Goal: Information Seeking & Learning: Learn about a topic

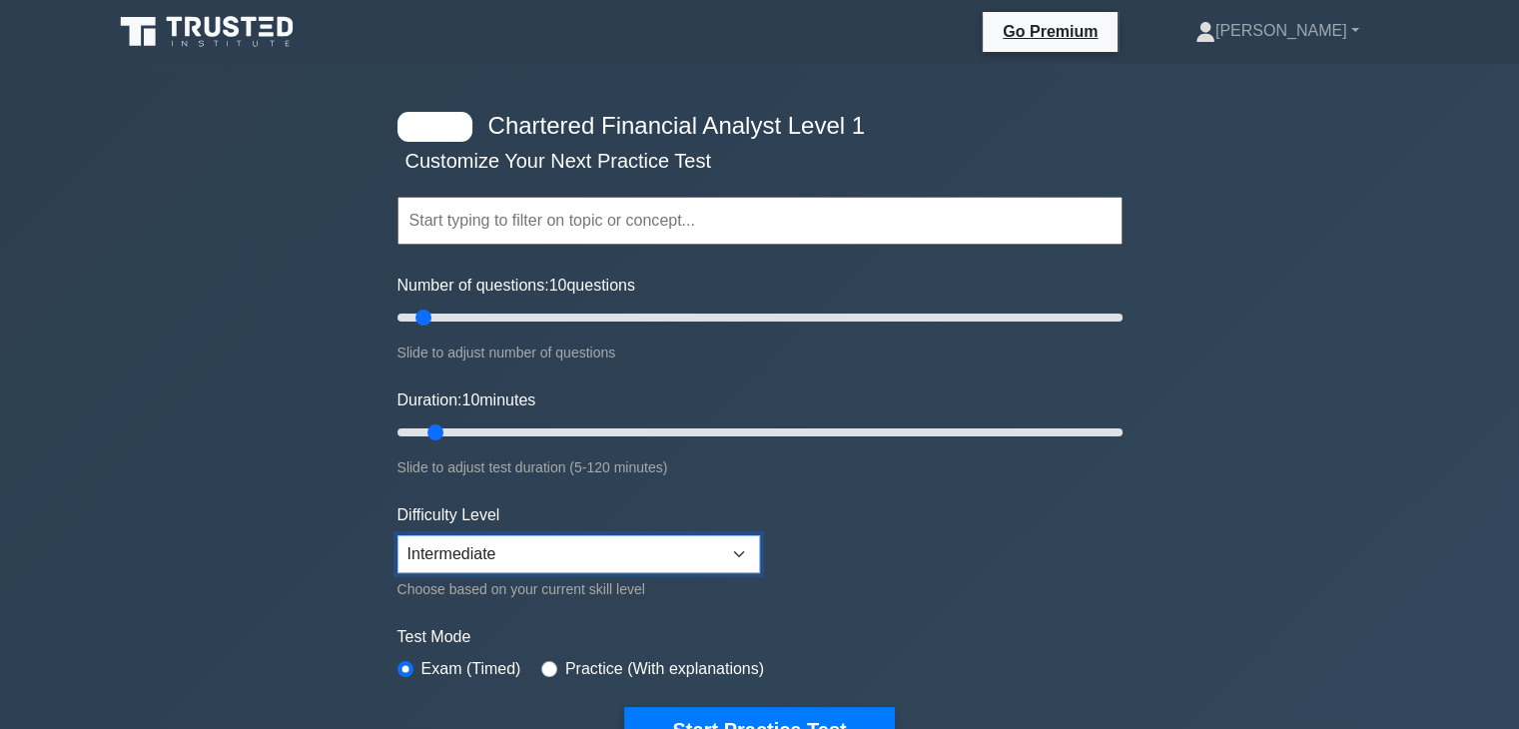
click at [543, 547] on select "Beginner Intermediate Expert" at bounding box center [578, 554] width 363 height 38
select select "beginner"
click at [397, 535] on select "Beginner Intermediate Expert" at bounding box center [578, 554] width 363 height 38
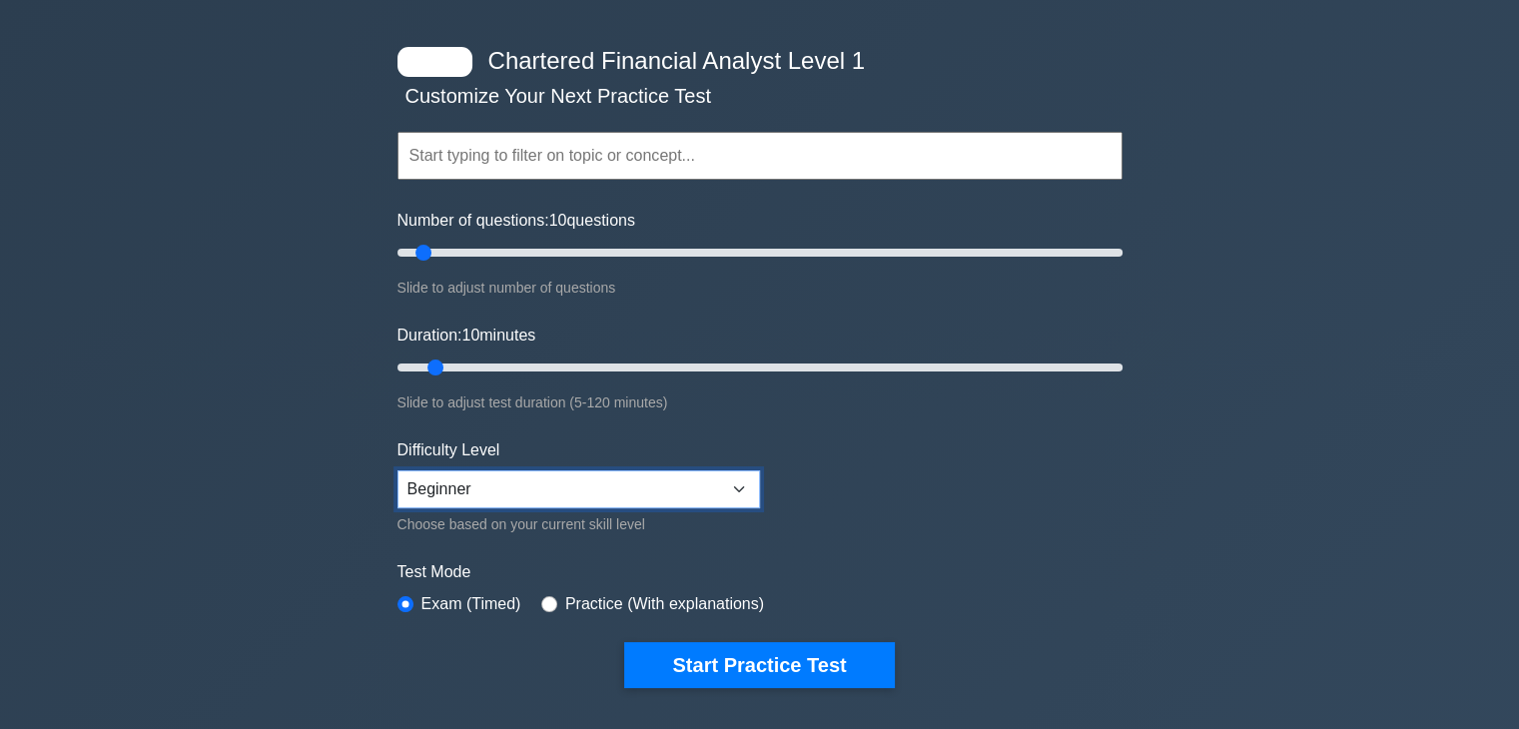
scroll to position [100, 0]
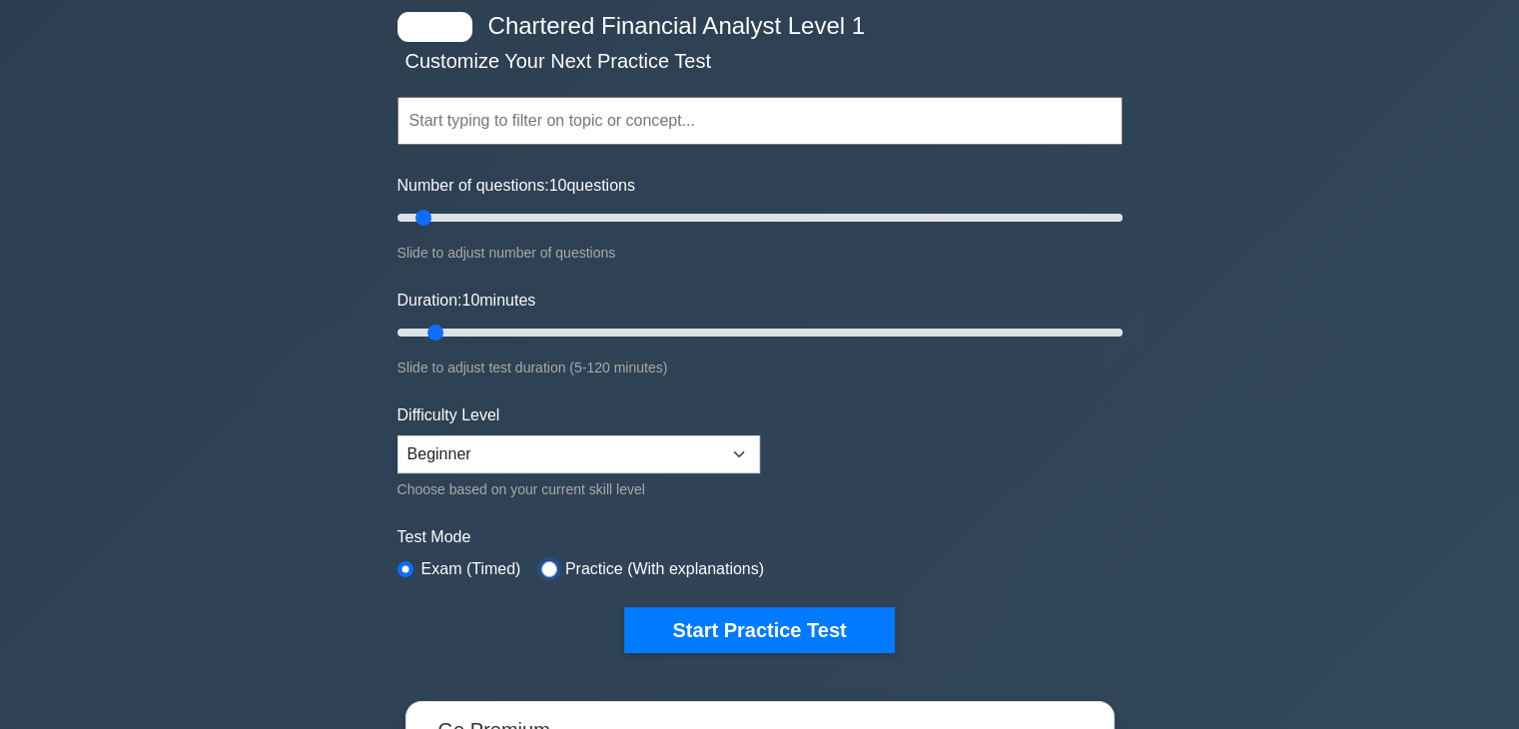
click at [549, 567] on input "radio" at bounding box center [549, 569] width 16 height 16
radio input "true"
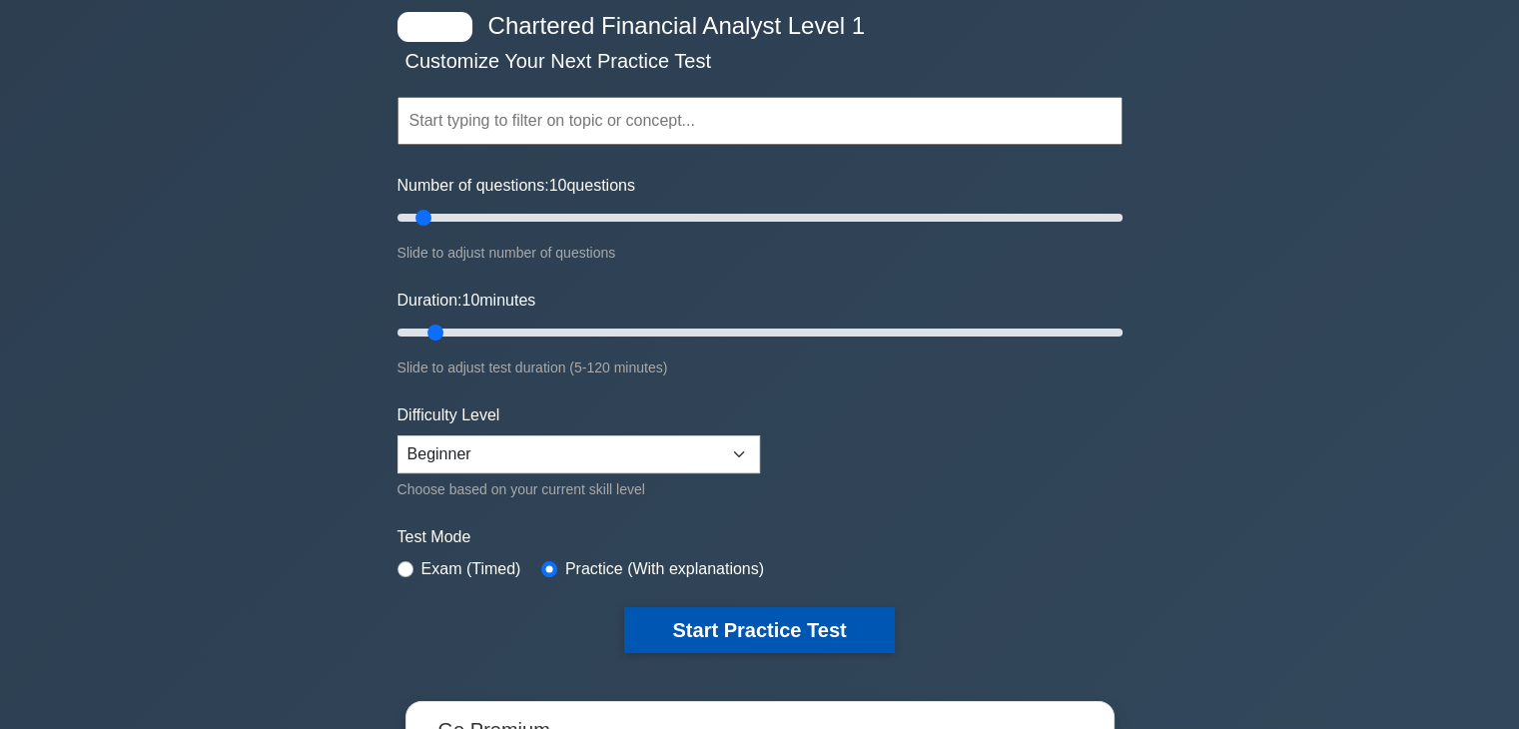
click at [744, 632] on button "Start Practice Test" at bounding box center [759, 630] width 270 height 46
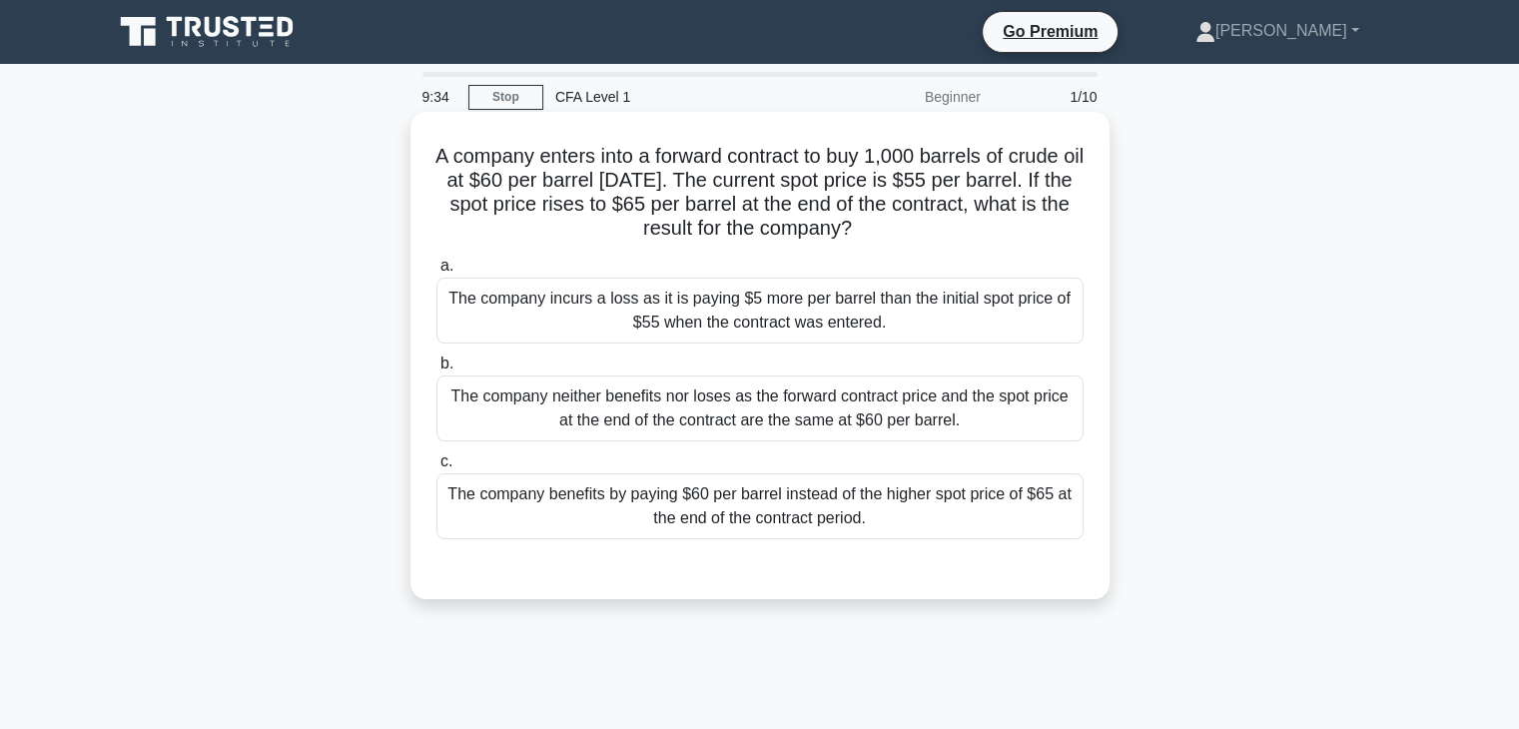
click at [1026, 521] on div "The company benefits by paying $60 per barrel instead of the higher spot price …" at bounding box center [759, 506] width 647 height 66
click at [436, 468] on input "c. The company benefits by paying $60 per barrel instead of the higher spot pri…" at bounding box center [436, 461] width 0 height 13
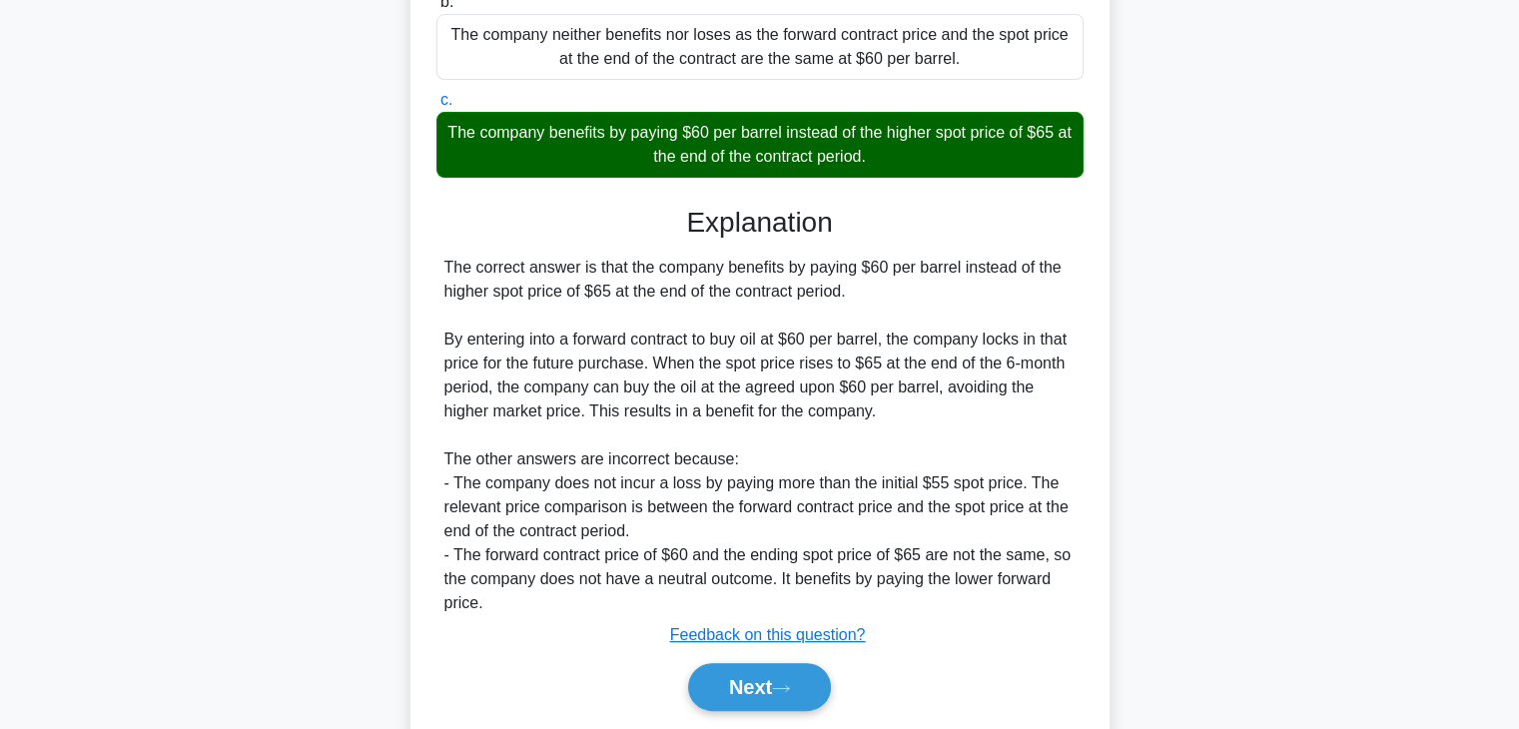
scroll to position [427, 0]
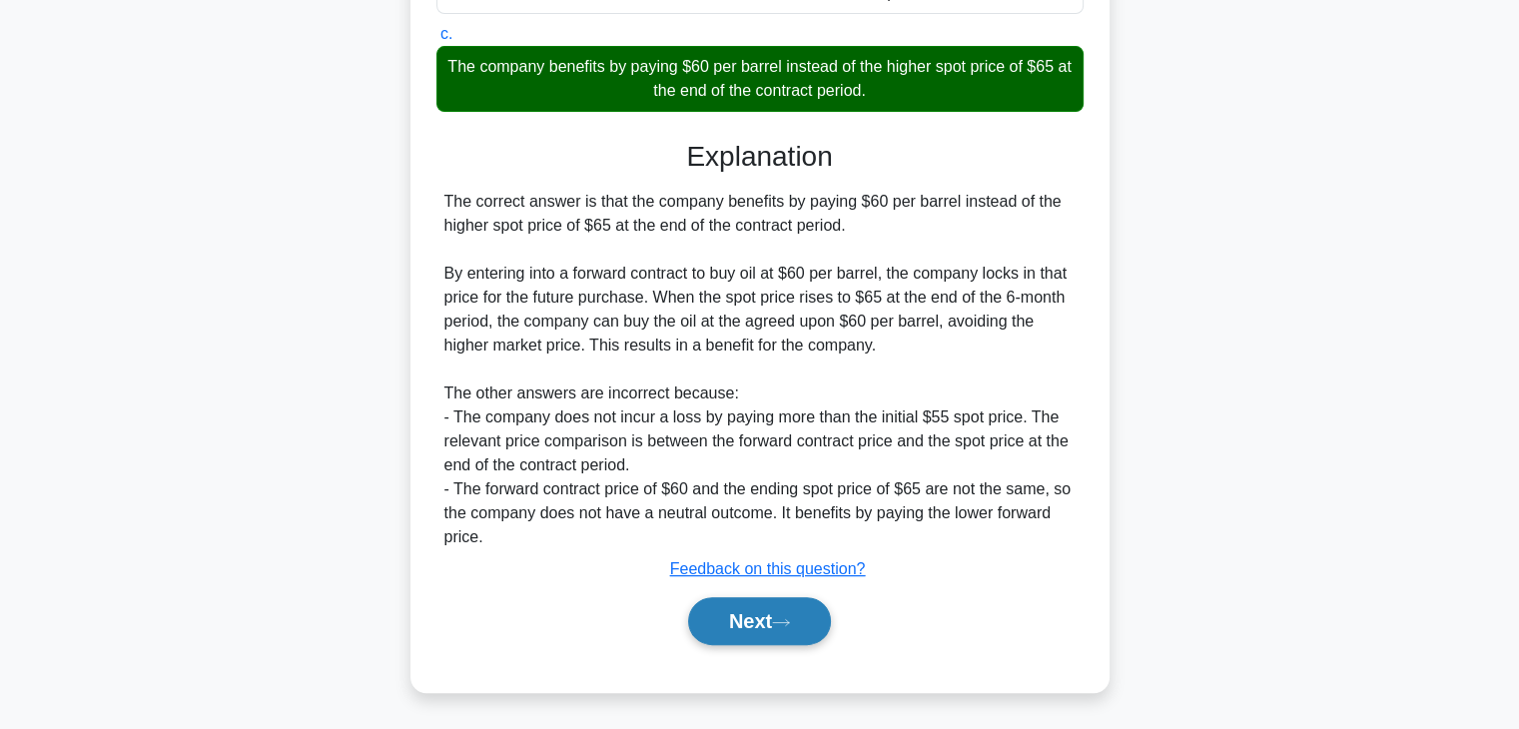
click at [824, 611] on button "Next" at bounding box center [759, 621] width 143 height 48
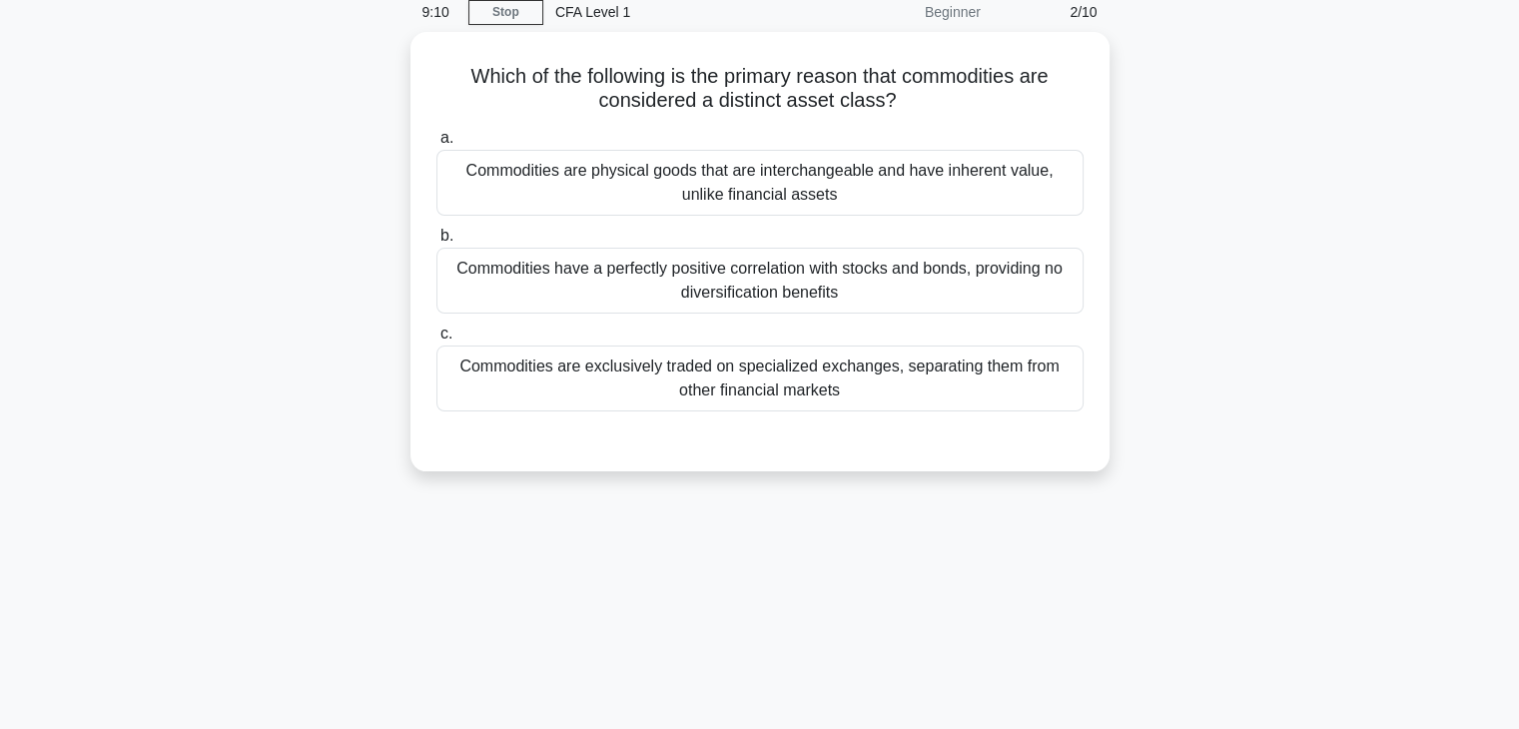
scroll to position [51, 0]
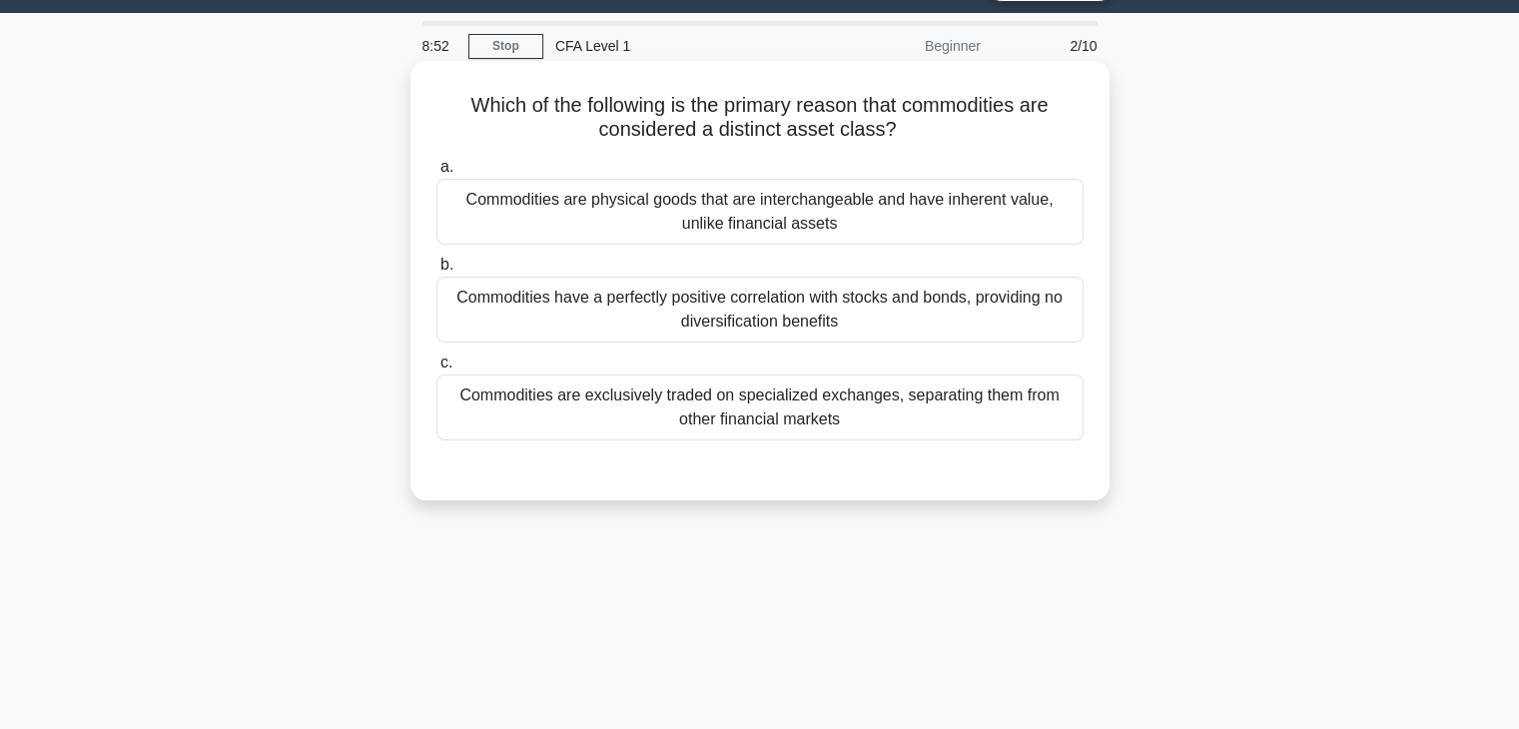
click at [847, 229] on div "Commodities are physical goods that are interchangeable and have inherent value…" at bounding box center [759, 212] width 647 height 66
click at [436, 174] on input "a. Commodities are physical goods that are interchangeable and have inherent va…" at bounding box center [436, 167] width 0 height 13
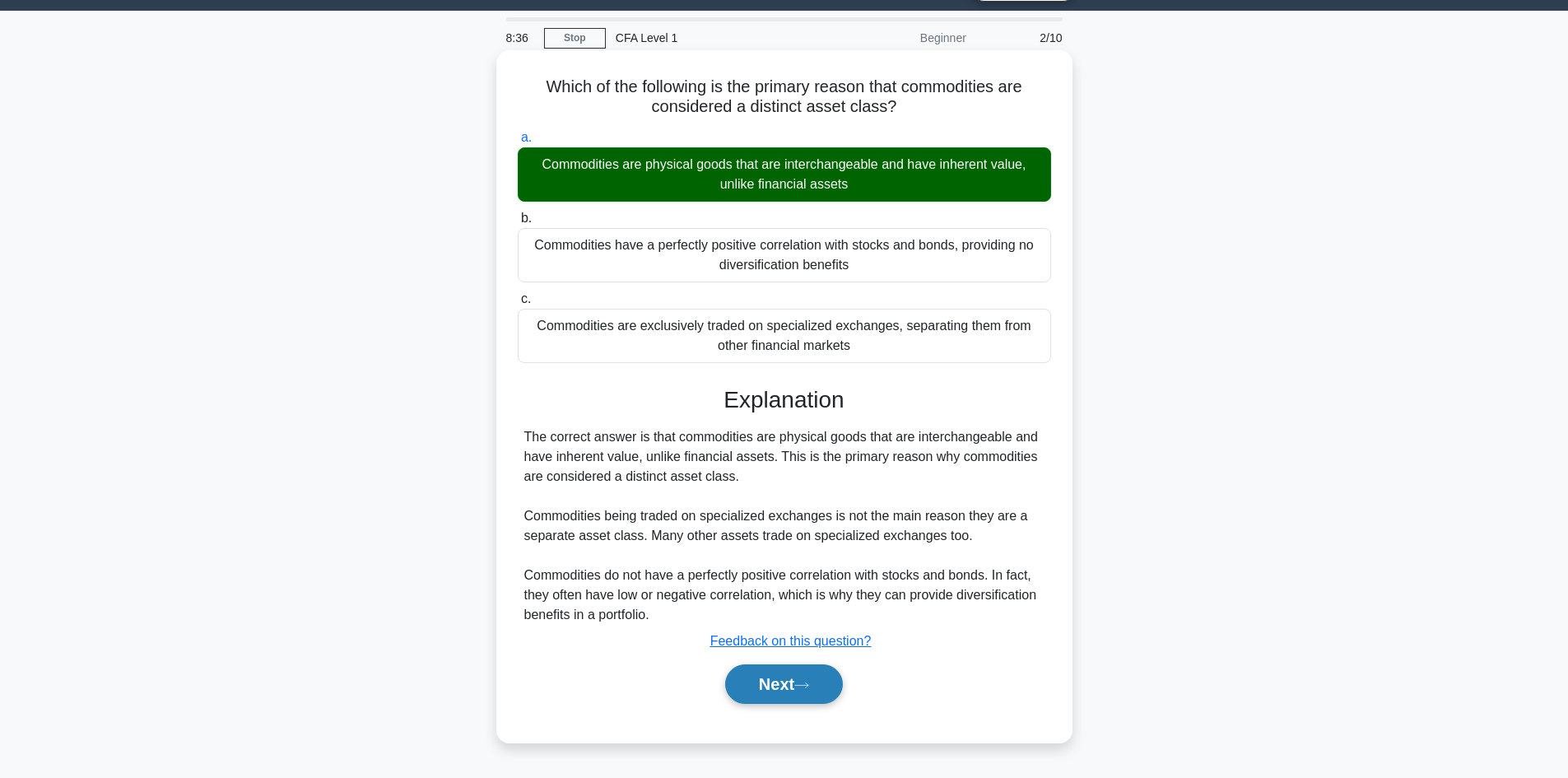
click at [776, 600] on button "Next" at bounding box center [784, 684] width 118 height 40
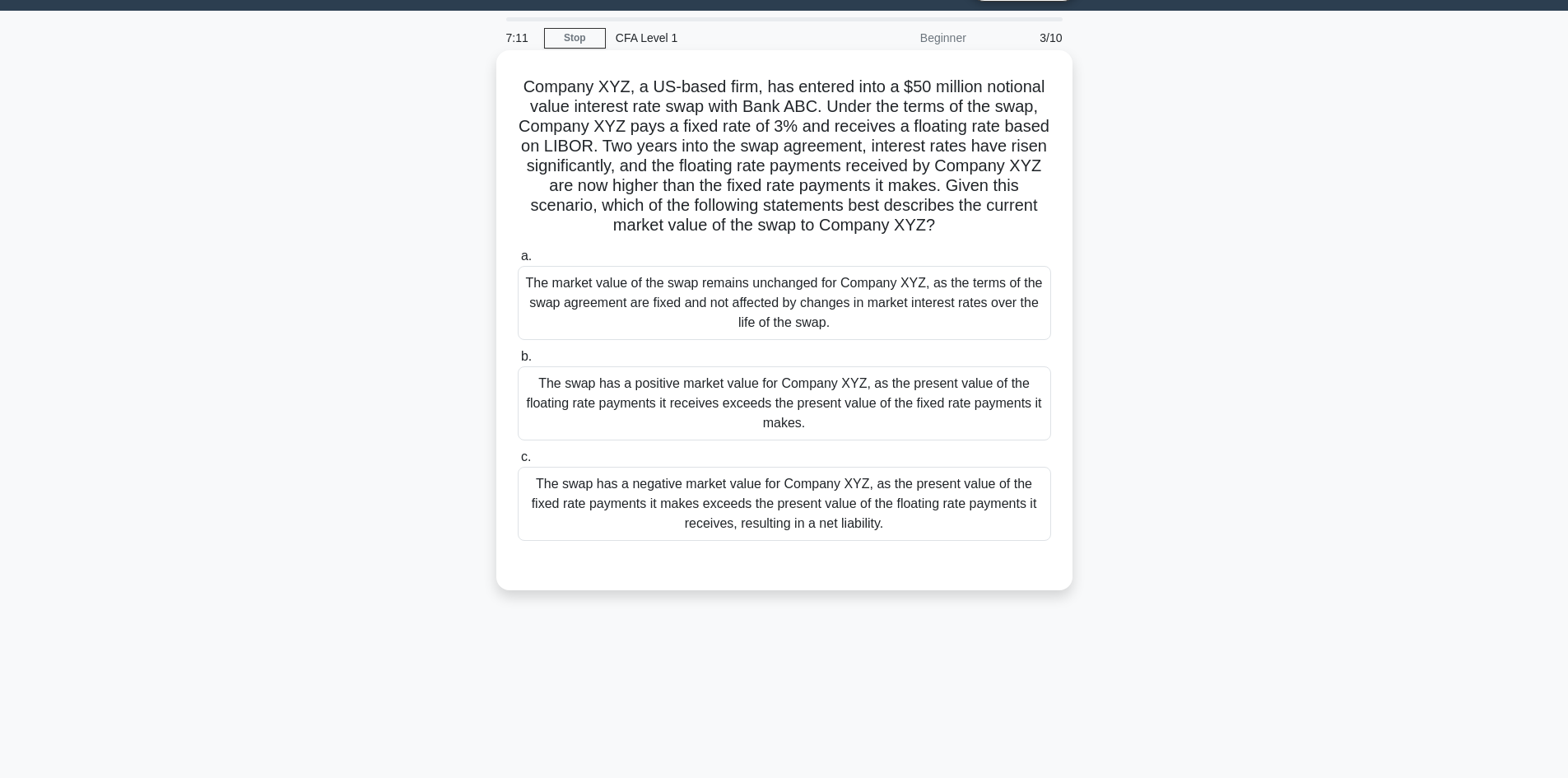
click at [938, 324] on div "The market value of the swap remains unchanged for Company XYZ, as the terms of…" at bounding box center [784, 303] width 533 height 74
click at [517, 262] on input "a. The market value of the swap remains unchanged for Company XYZ, as the terms…" at bounding box center [517, 256] width 0 height 11
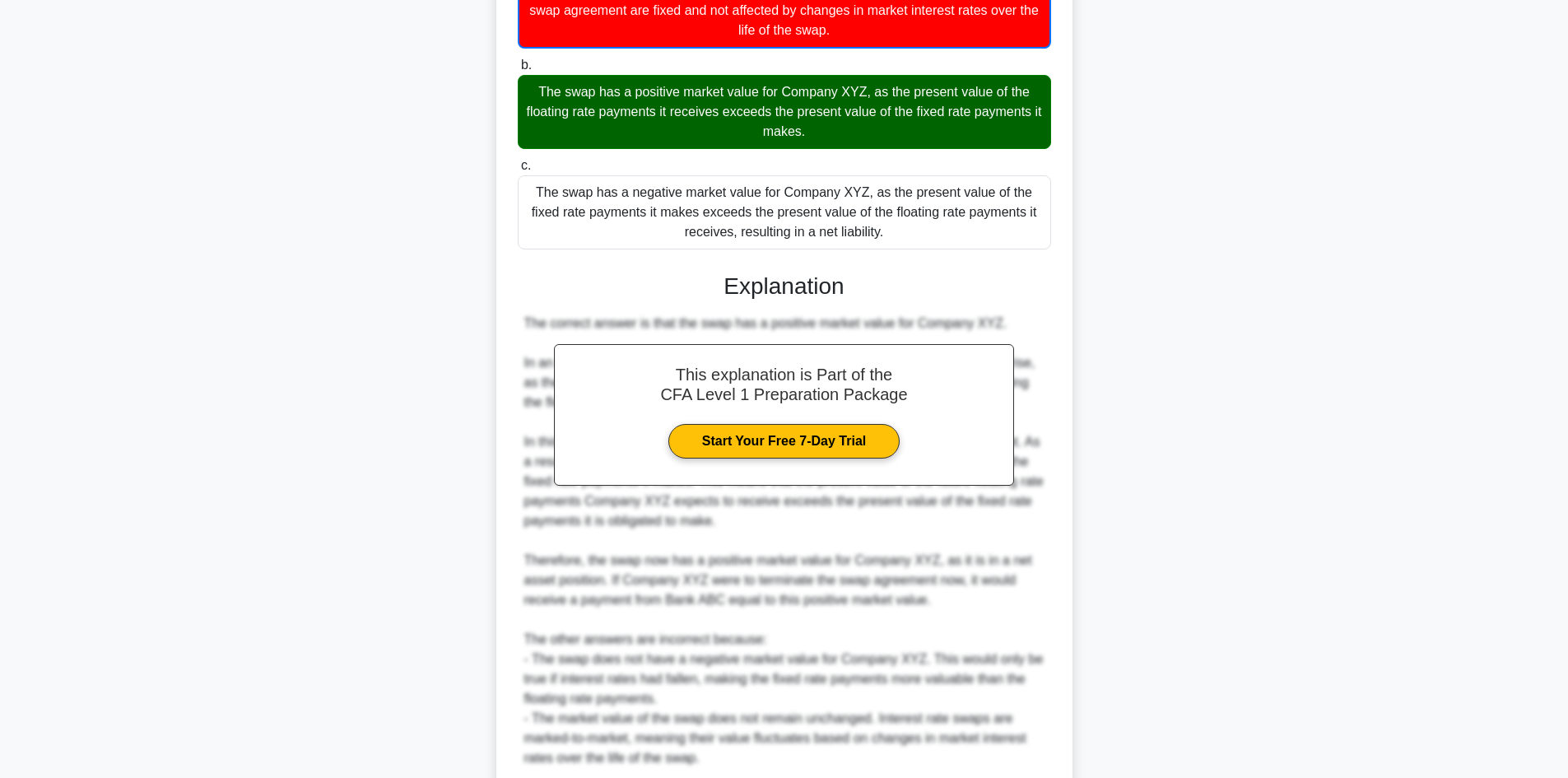
scroll to position [475, 0]
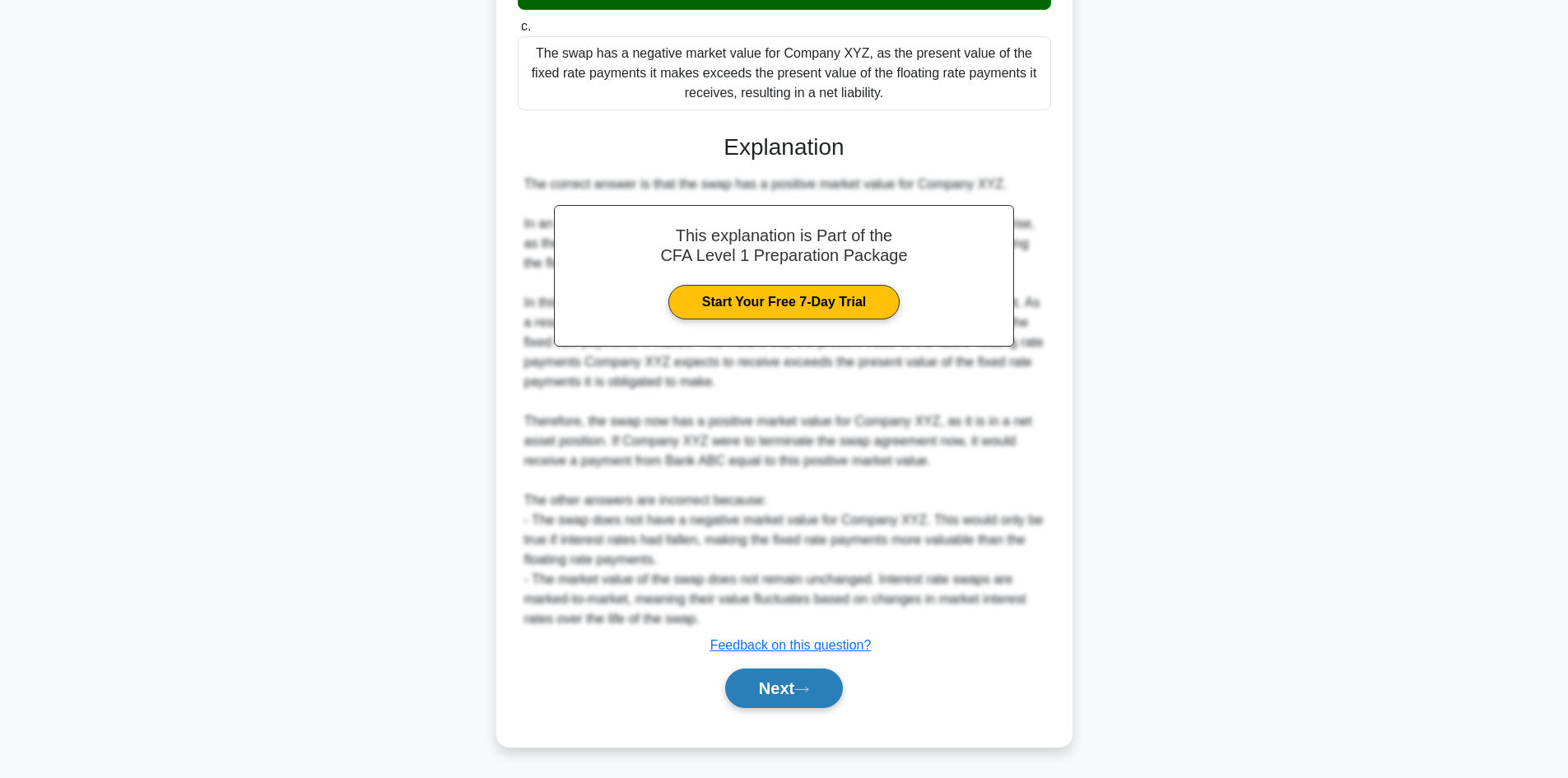
click at [822, 600] on button "Next" at bounding box center [784, 688] width 118 height 40
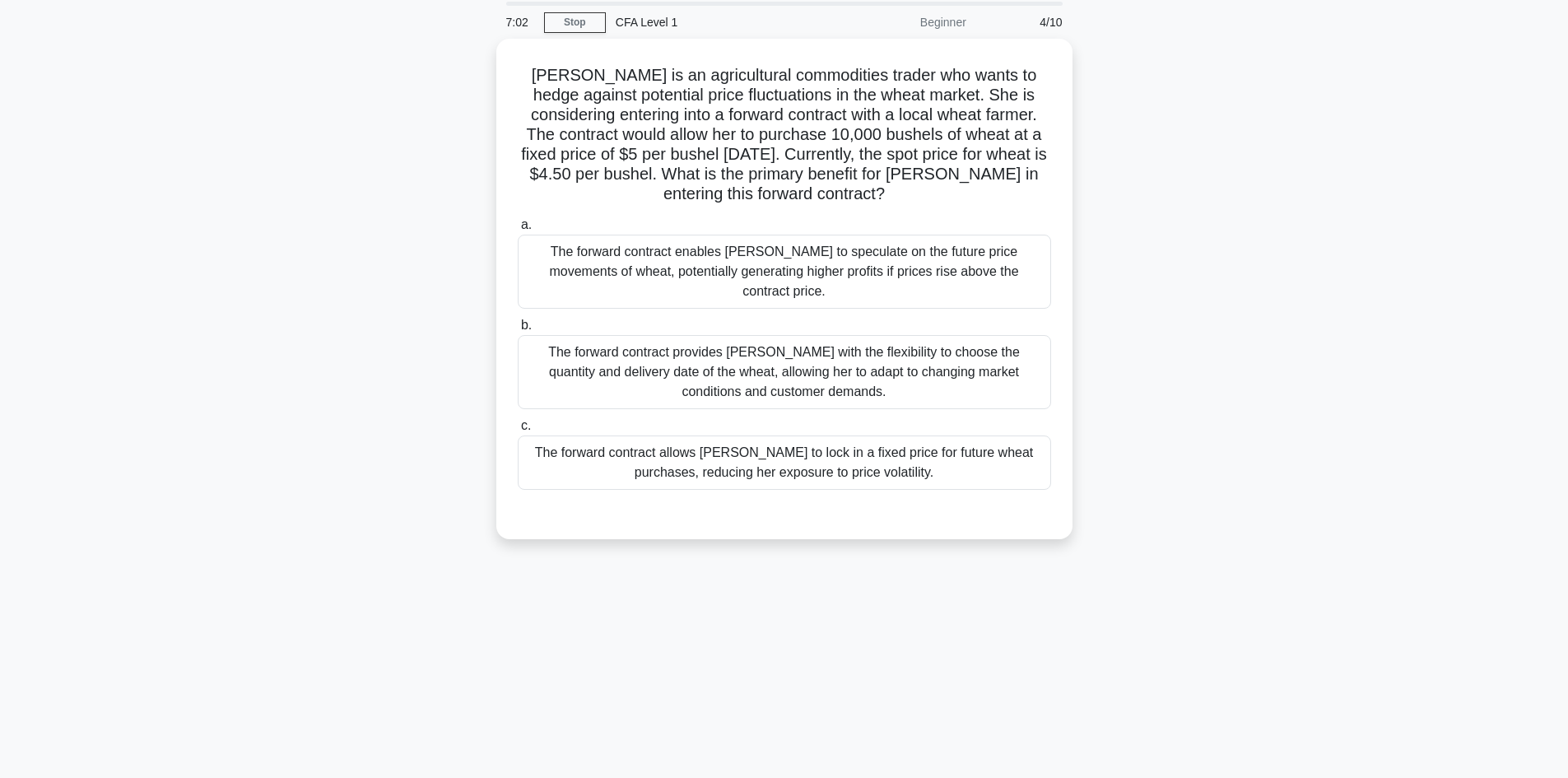
scroll to position [29, 0]
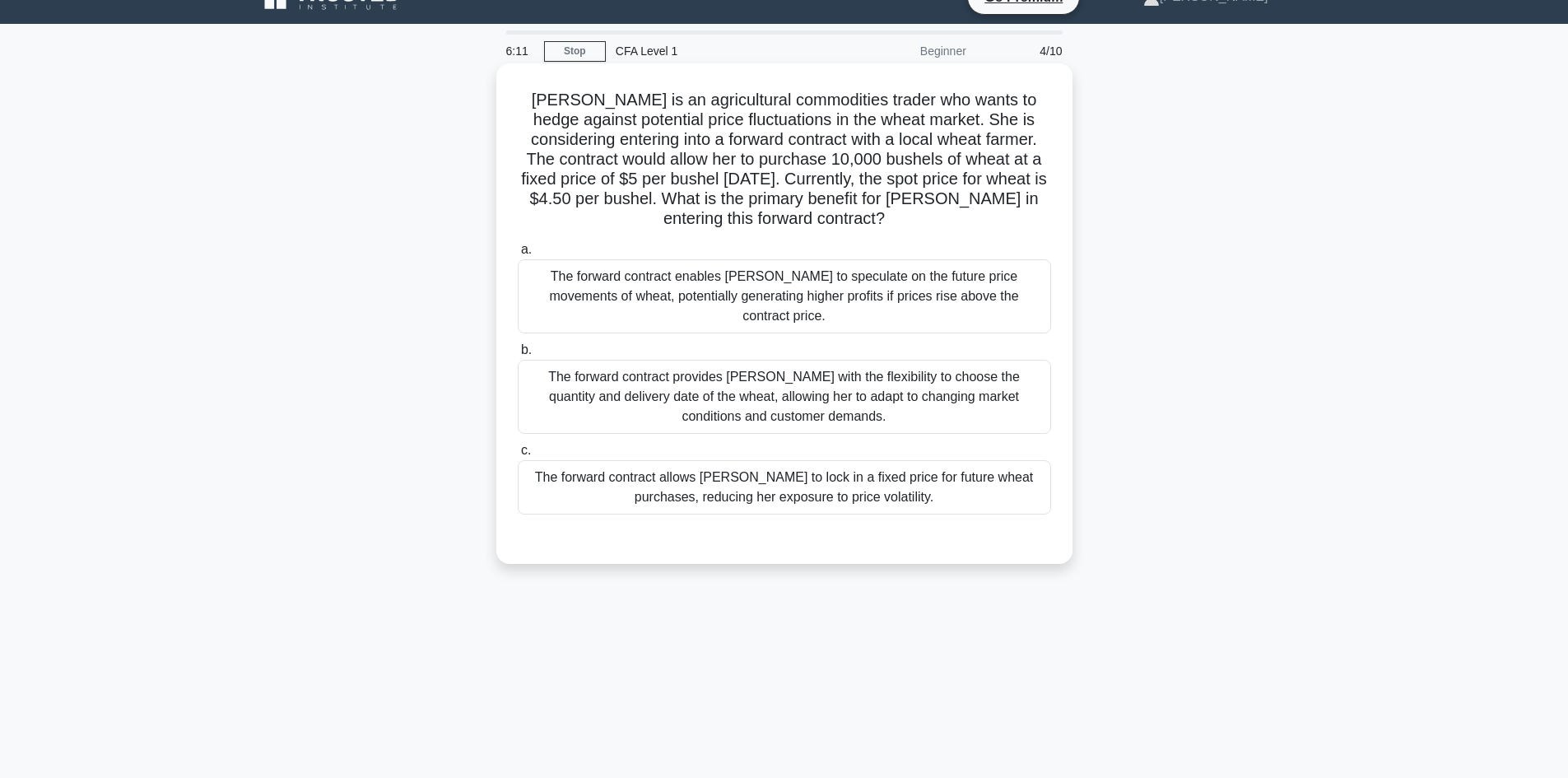
click at [994, 461] on div "The forward contract allows Sarah to lock in a fixed price for future wheat pur…" at bounding box center [784, 487] width 533 height 54
click at [517, 456] on input "c. The forward contract allows Sarah to lock in a fixed price for future wheat …" at bounding box center [517, 450] width 0 height 11
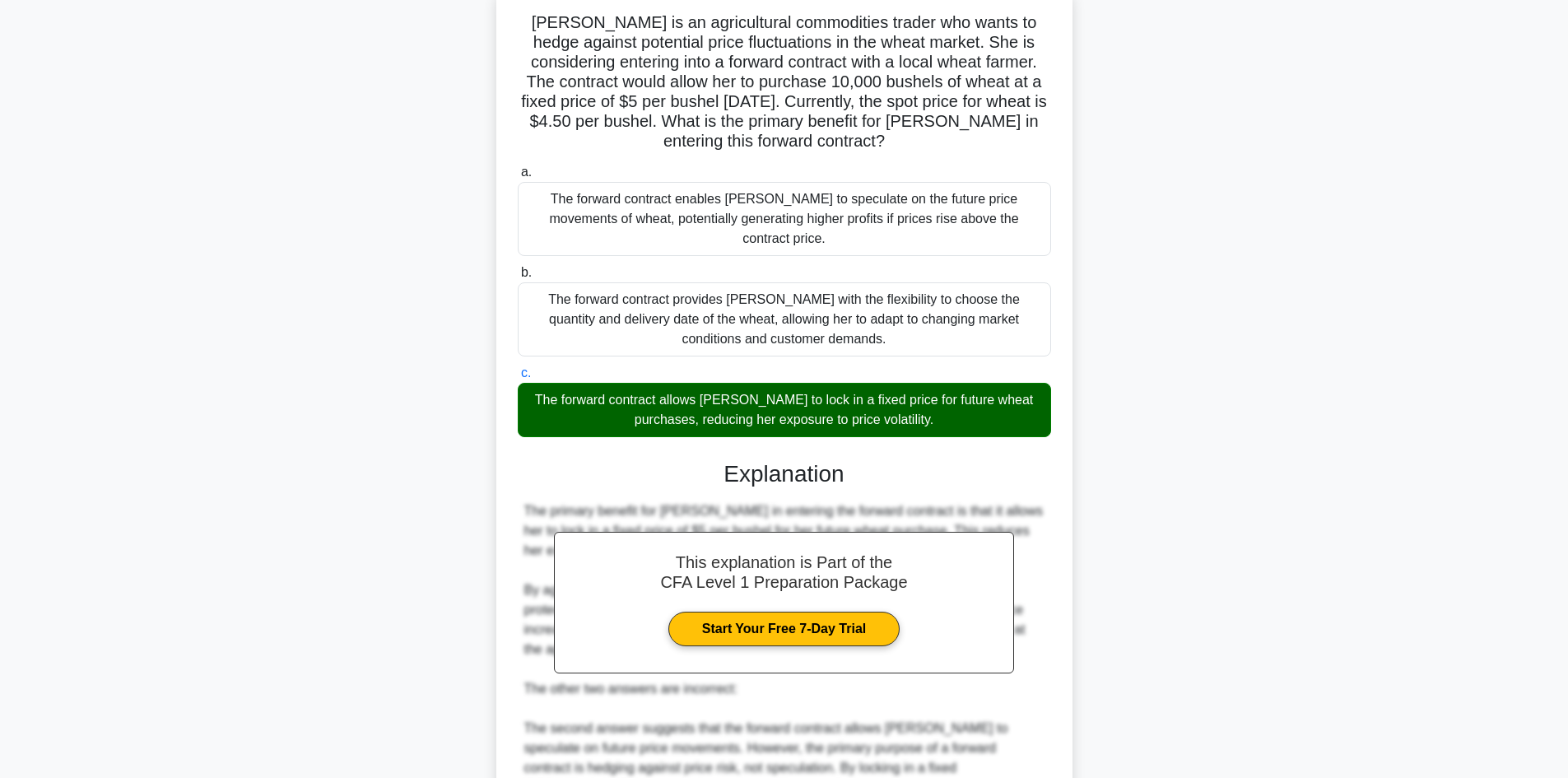
scroll to position [354, 0]
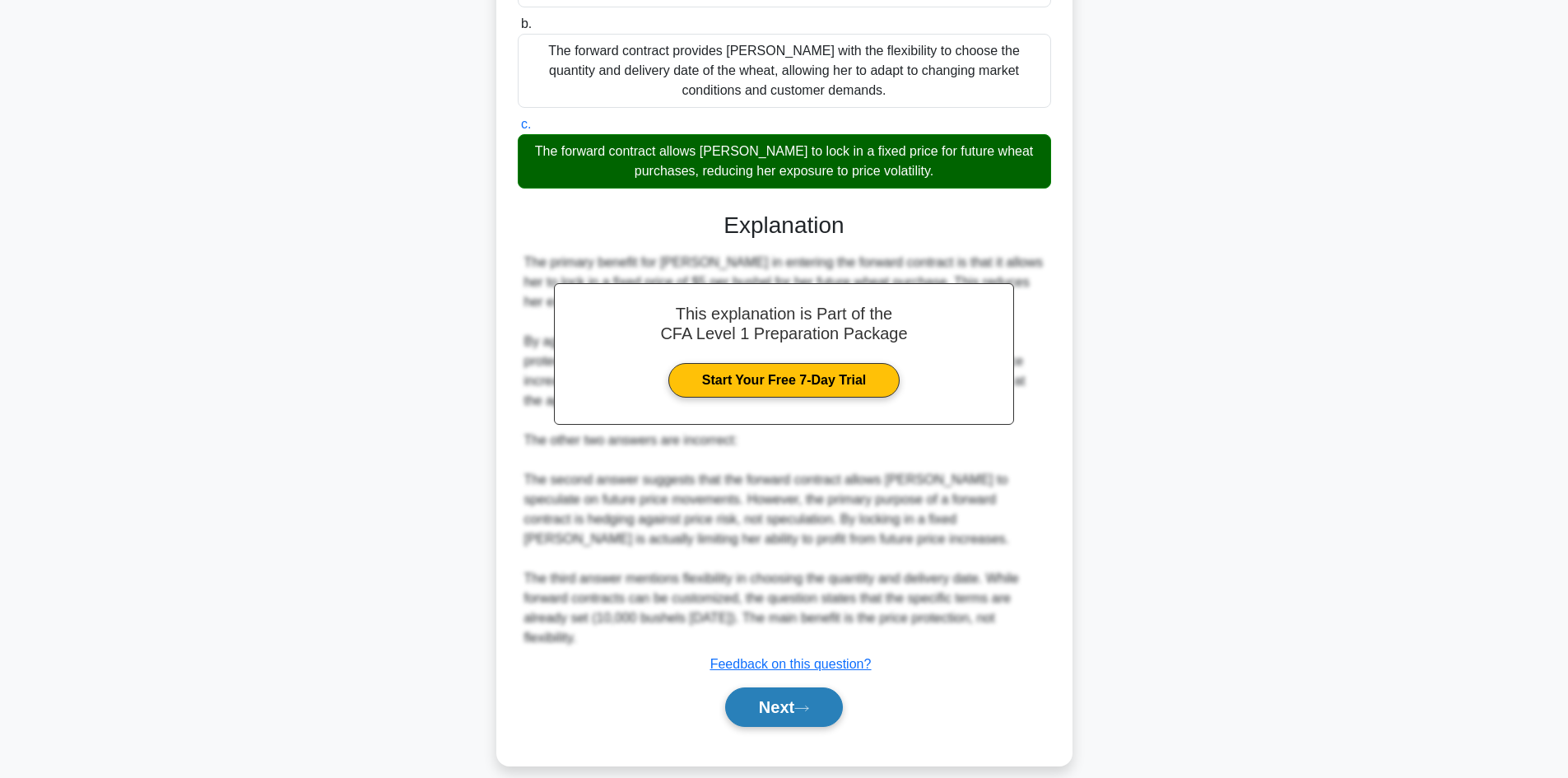
click at [827, 600] on button "Next" at bounding box center [784, 707] width 118 height 40
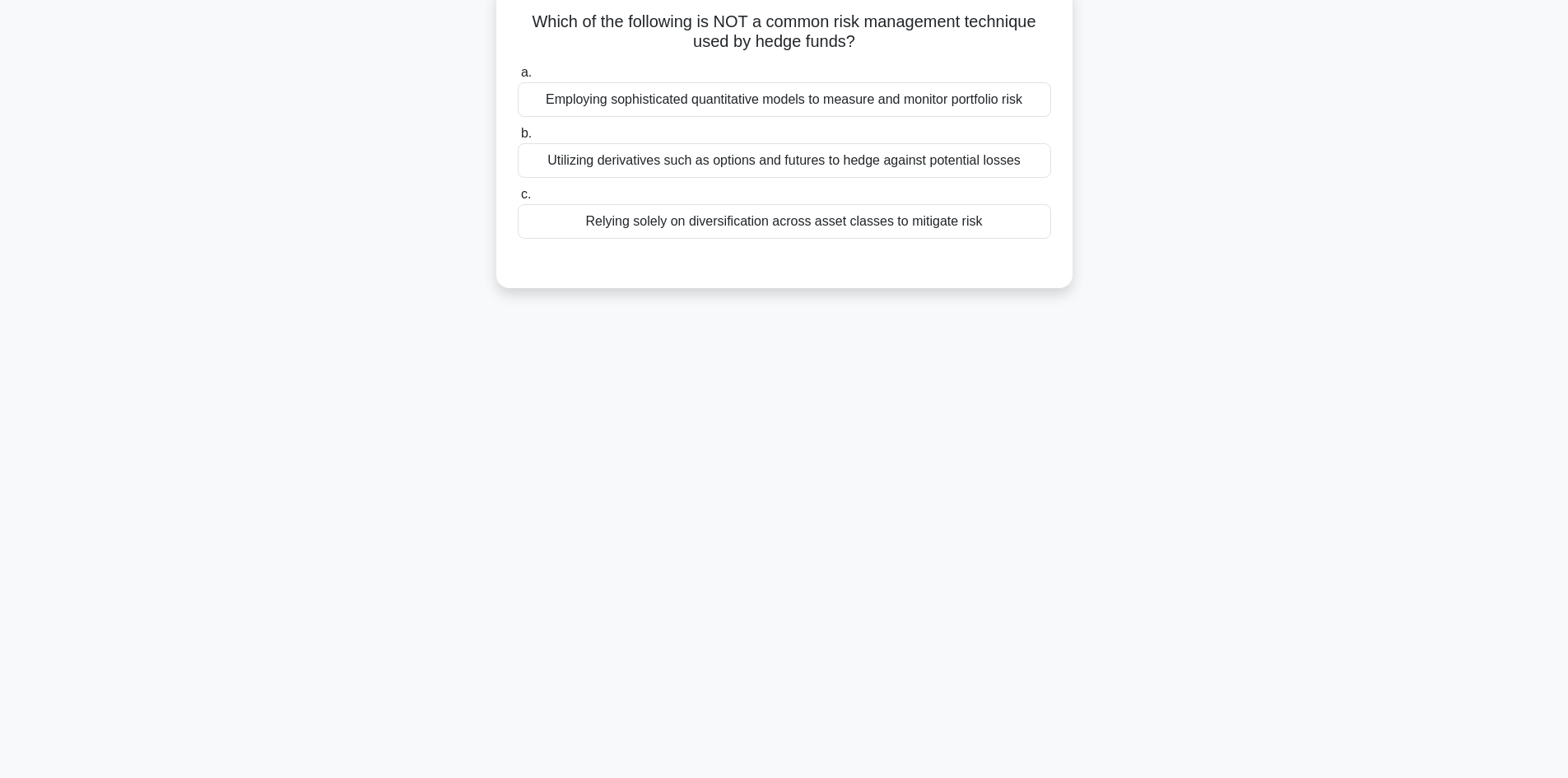
scroll to position [29, 0]
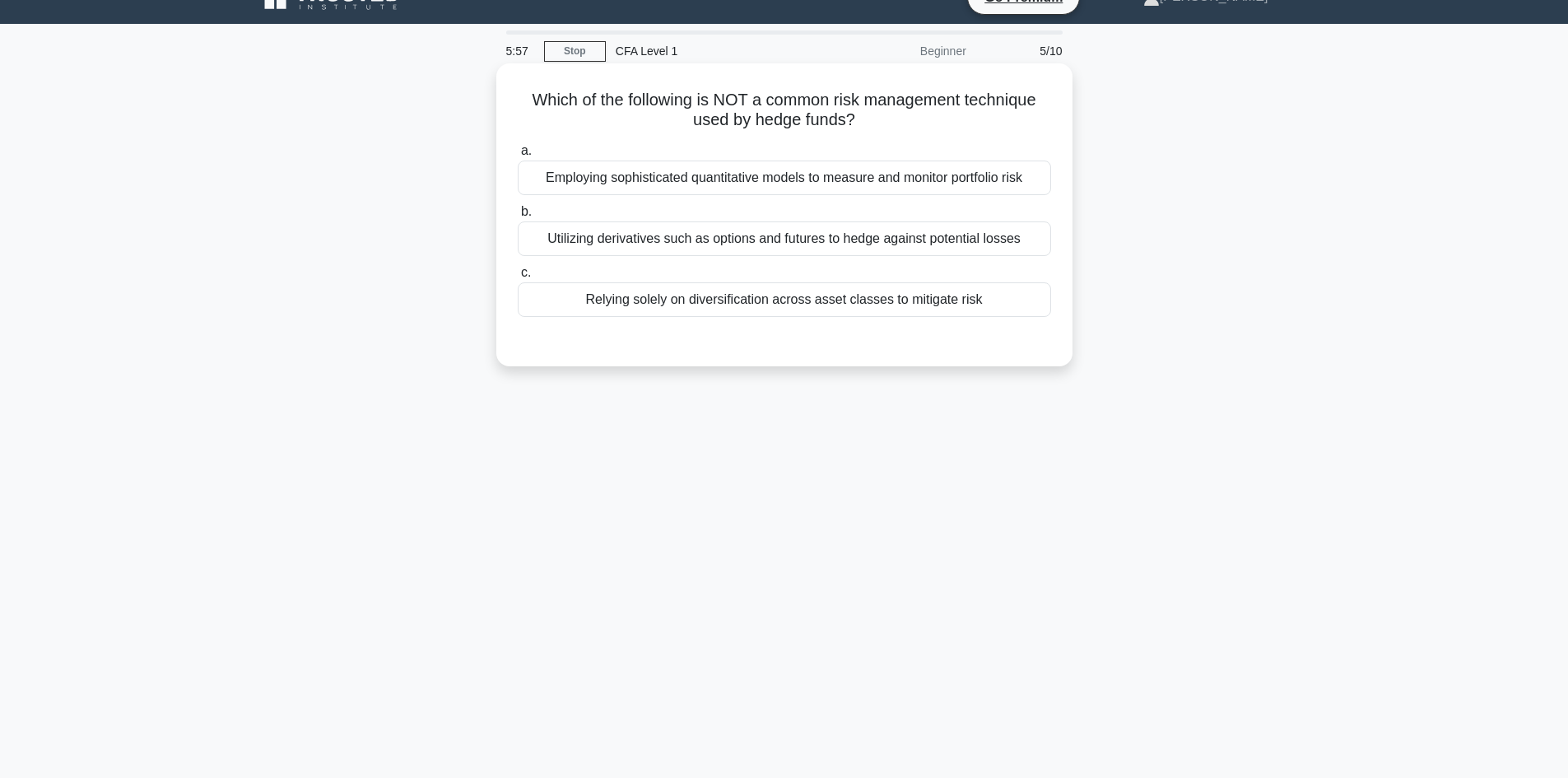
click at [948, 302] on div "Relying solely on diversification across asset classes to mitigate risk" at bounding box center [784, 300] width 533 height 35
click at [517, 279] on input "c. Relying solely on diversification across asset classes to mitigate risk" at bounding box center [517, 273] width 0 height 11
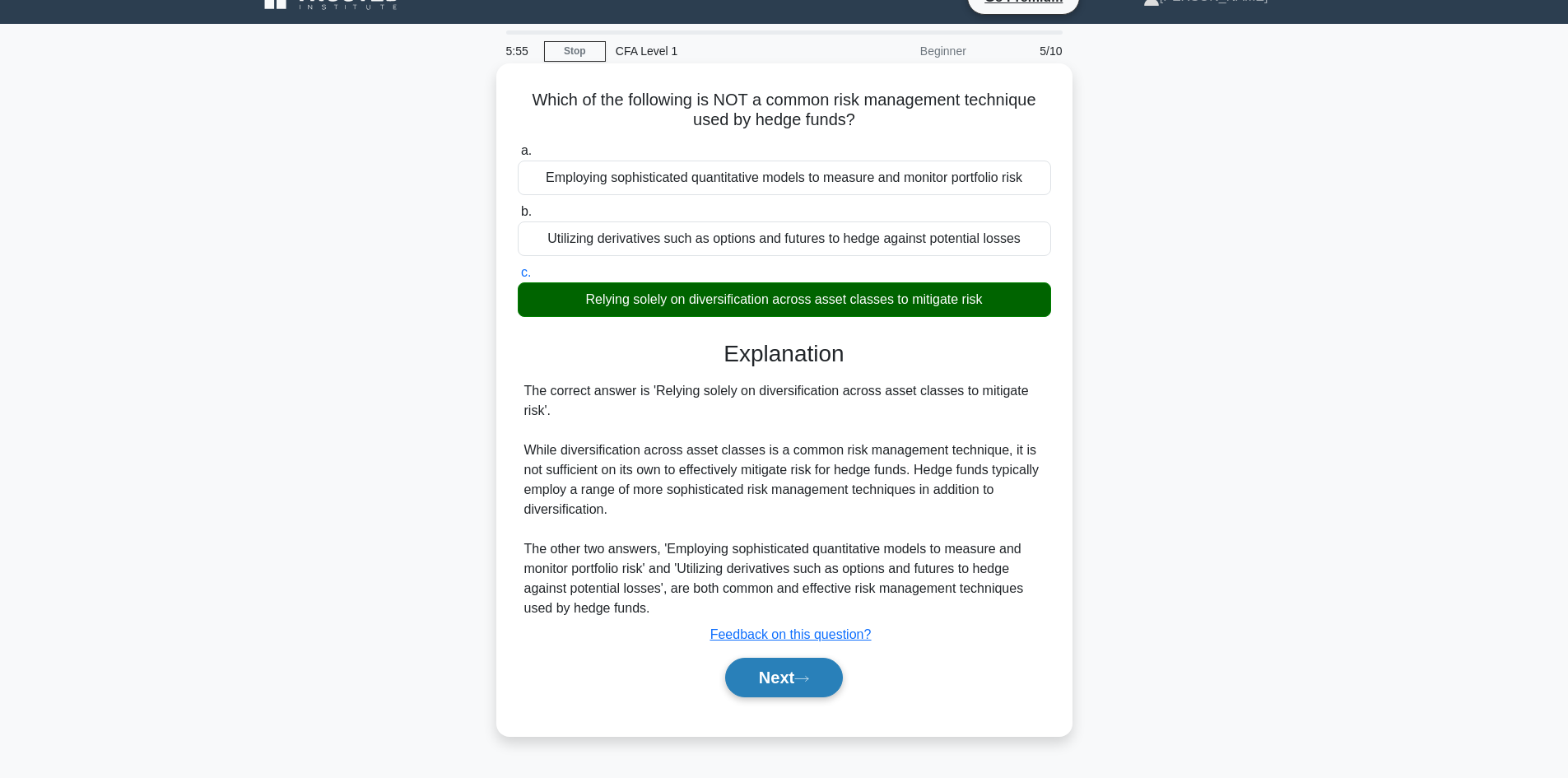
click at [805, 600] on icon at bounding box center [802, 678] width 15 height 9
